Goal: Information Seeking & Learning: Check status

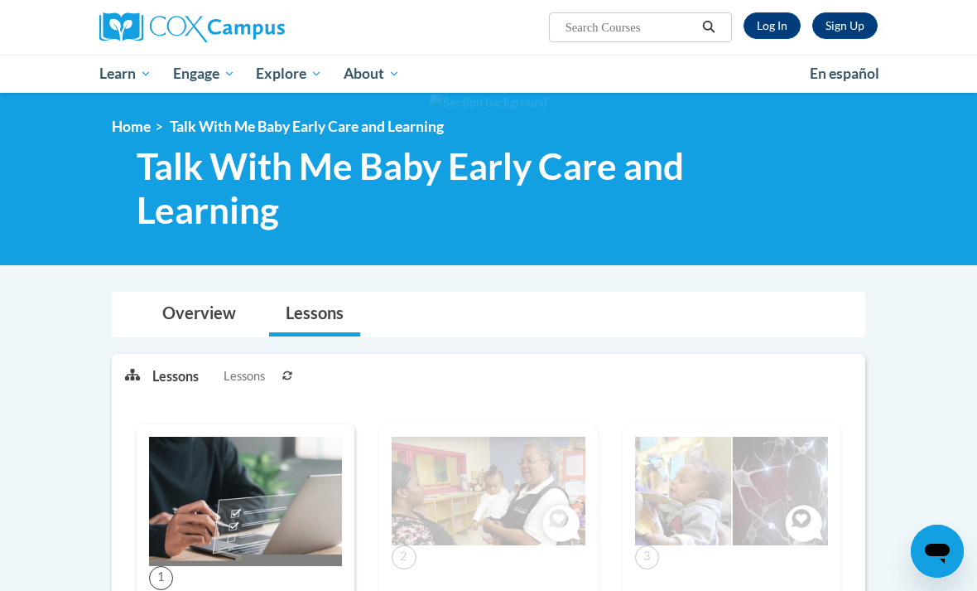
click at [774, 31] on link "Log In" at bounding box center [772, 25] width 57 height 27
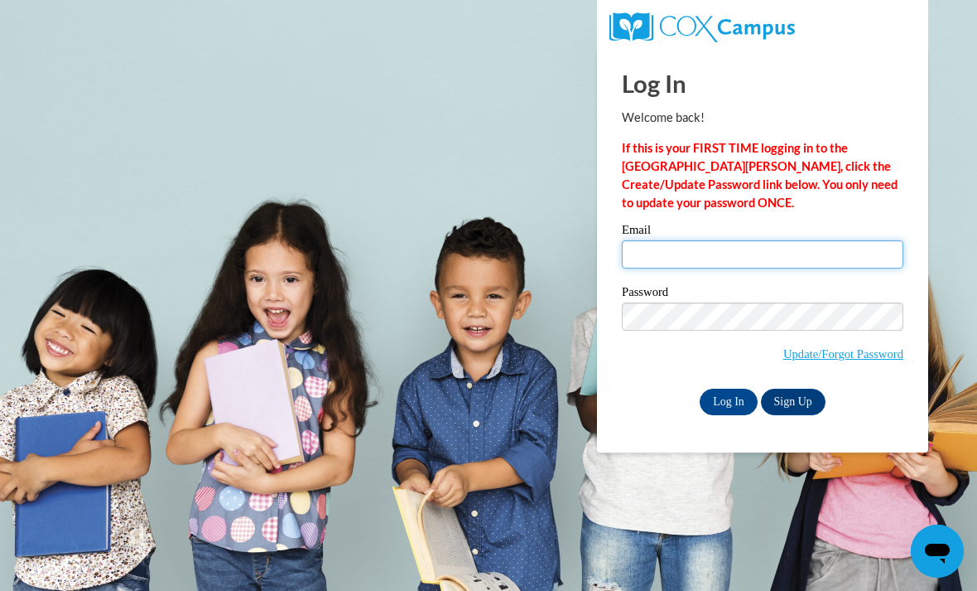
type input "devonrenee24@gmail.com"
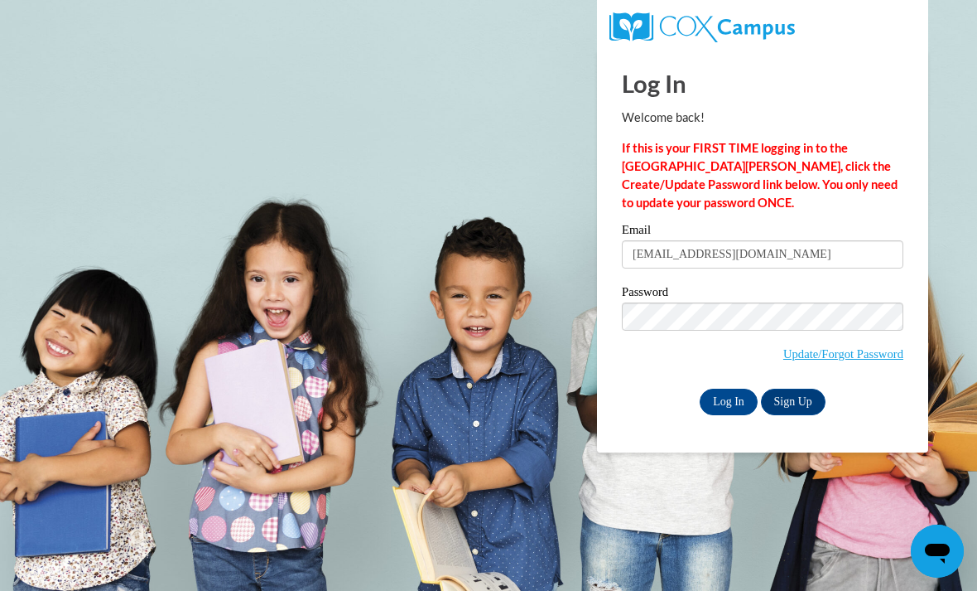
click at [729, 400] on input "Log In" at bounding box center [729, 401] width 58 height 27
click at [733, 406] on input "Log In" at bounding box center [729, 401] width 58 height 27
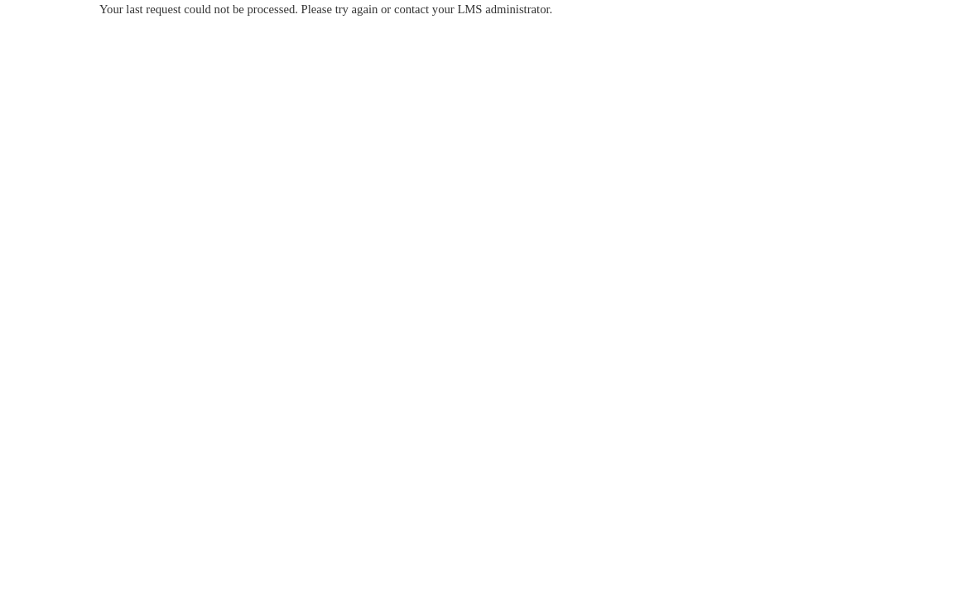
click at [616, 8] on div "Your last request could not be processed. Please try again or contact your LMS …" at bounding box center [488, 9] width 779 height 18
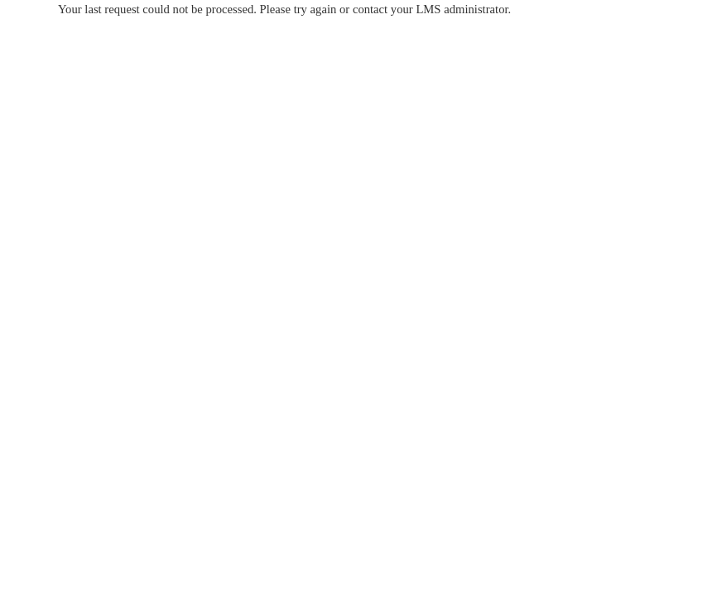
click at [282, 155] on body "Your last request could not be processed. Please try again or contact your LMS …" at bounding box center [356, 295] width 712 height 591
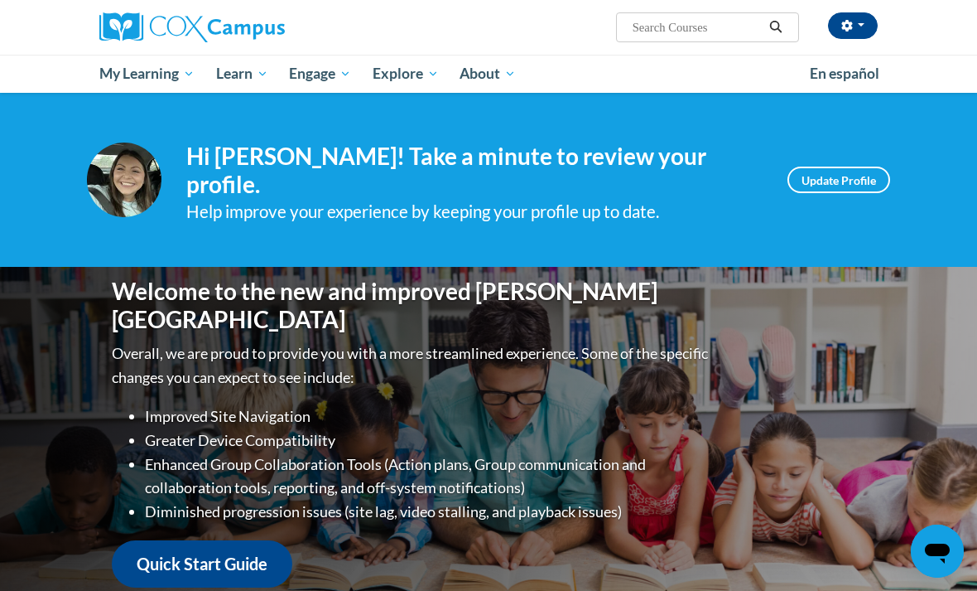
click at [851, 216] on div "Your profile Hi [PERSON_NAME]! Take a minute to review your profile. Help impro…" at bounding box center [488, 179] width 803 height 91
click at [862, 173] on link "Update Profile" at bounding box center [839, 179] width 103 height 27
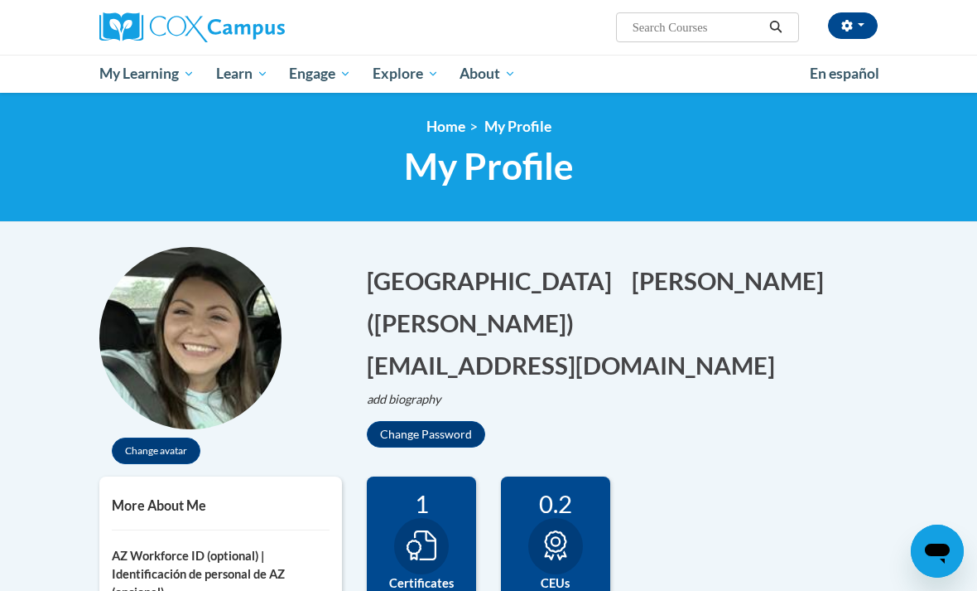
click at [190, 377] on img at bounding box center [190, 338] width 182 height 182
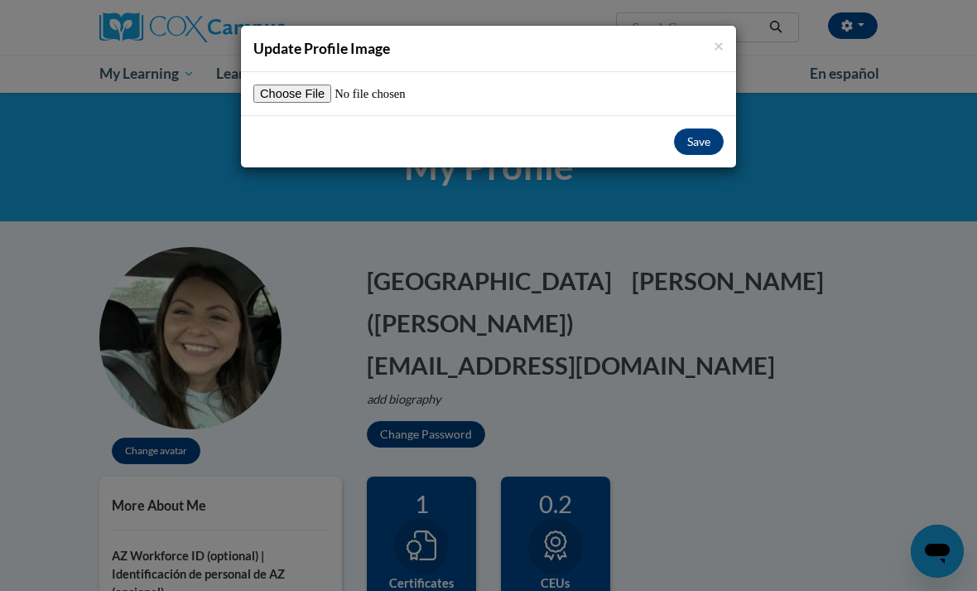
click at [715, 43] on span "×" at bounding box center [719, 45] width 10 height 21
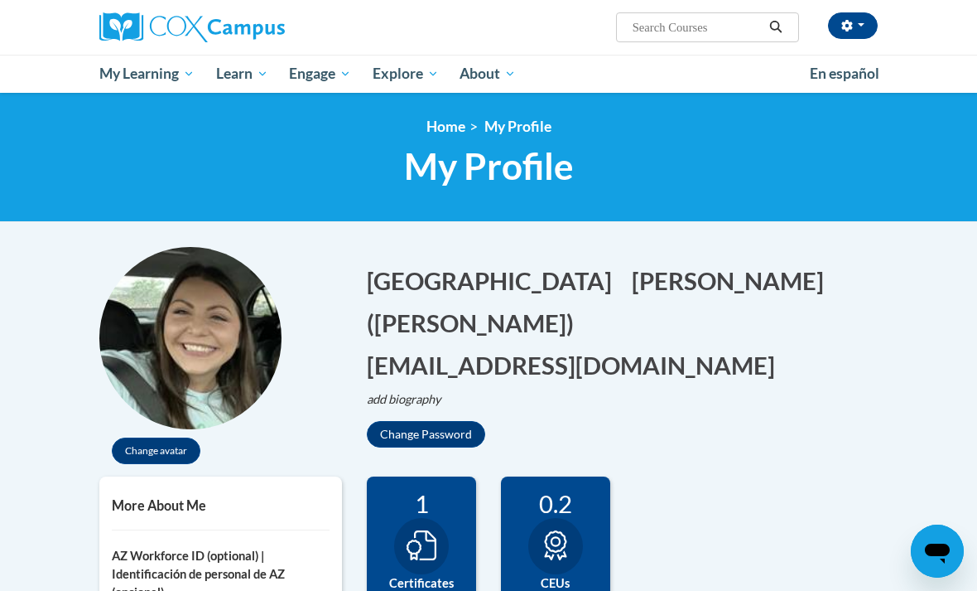
click at [0, 0] on span "My Course Progress" at bounding box center [0, 0] width 0 height 0
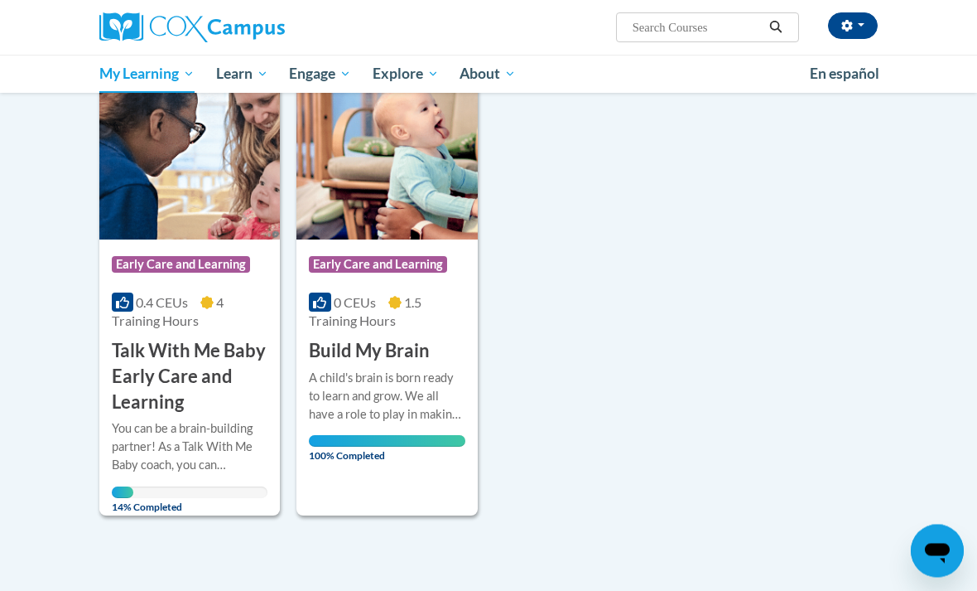
scroll to position [233, 0]
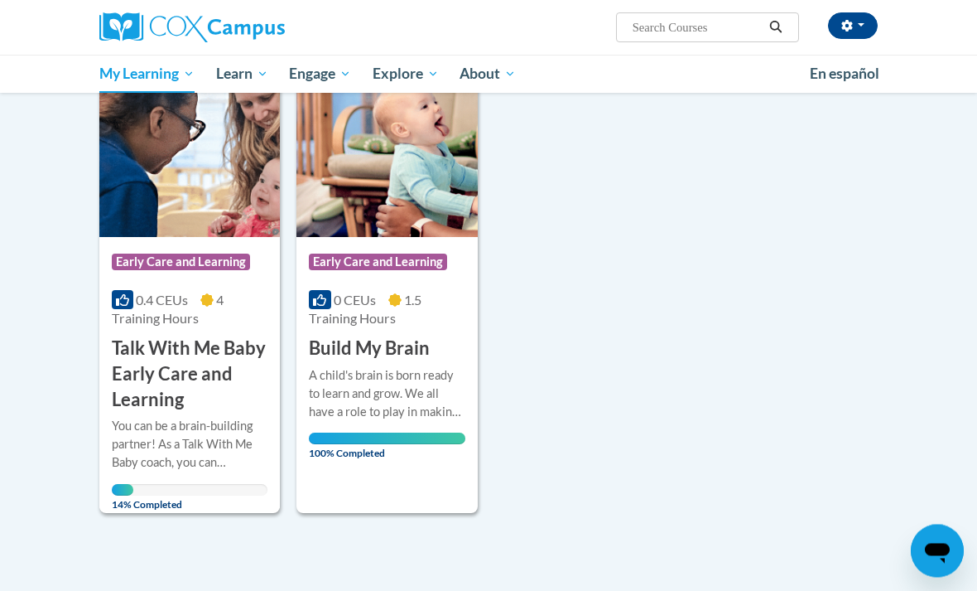
click at [219, 360] on h3 "Talk With Me Baby Early Care and Learning" at bounding box center [190, 374] width 156 height 76
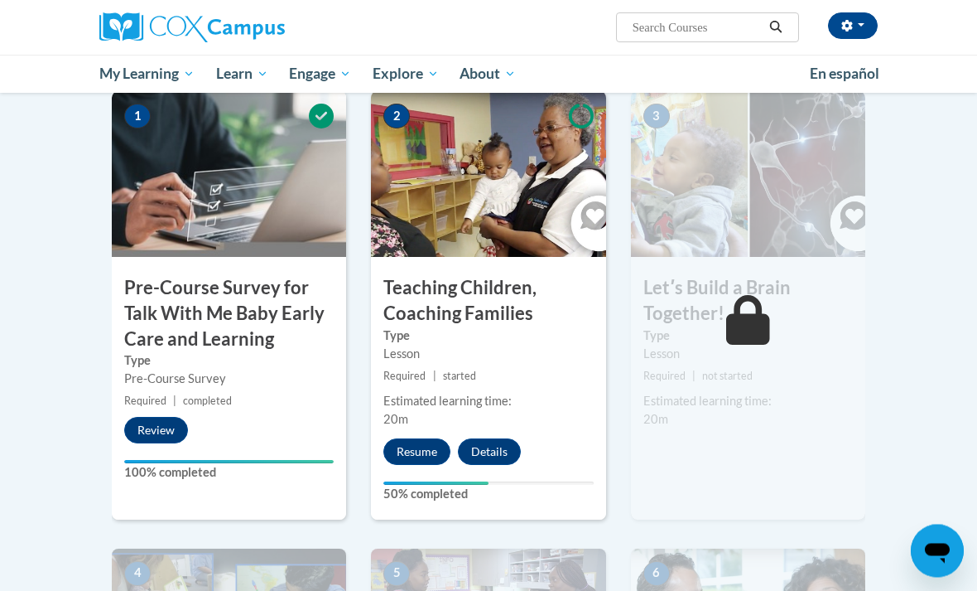
scroll to position [381, 0]
click at [414, 459] on button "Resume" at bounding box center [416, 450] width 67 height 27
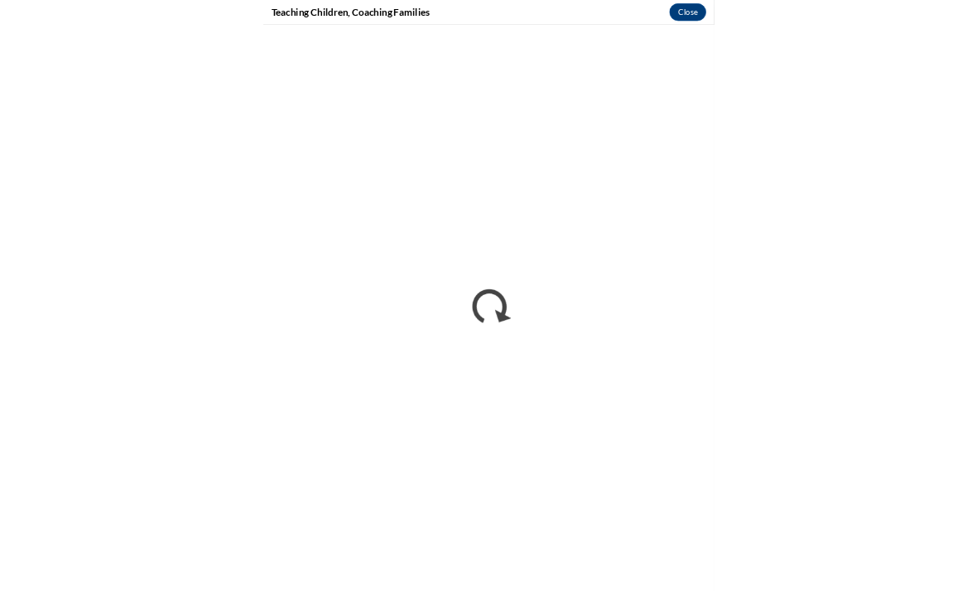
scroll to position [434, 0]
